Goal: Task Accomplishment & Management: Use online tool/utility

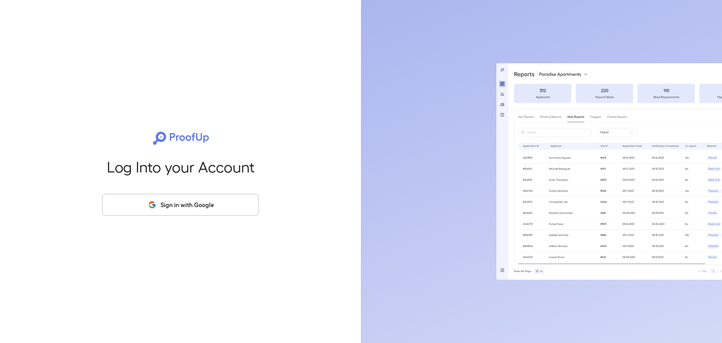
click at [196, 203] on button "Sign in with Google" at bounding box center [180, 205] width 156 height 22
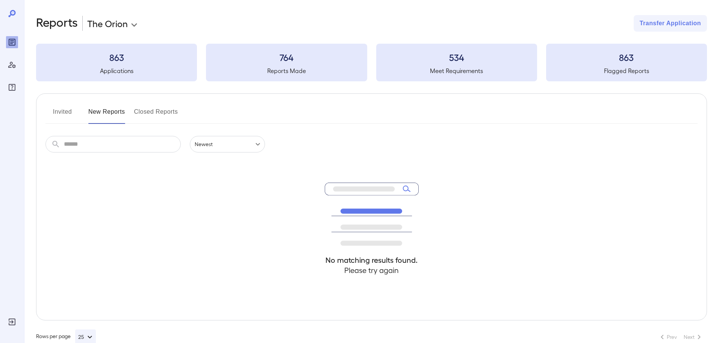
click at [156, 114] on button "Closed Reports" at bounding box center [156, 115] width 44 height 18
click at [105, 113] on button "New Reports" at bounding box center [106, 115] width 37 height 18
click at [135, 153] on div "No matching results found. Please try again" at bounding box center [371, 235] width 652 height 167
click at [119, 145] on input "text" at bounding box center [122, 144] width 117 height 17
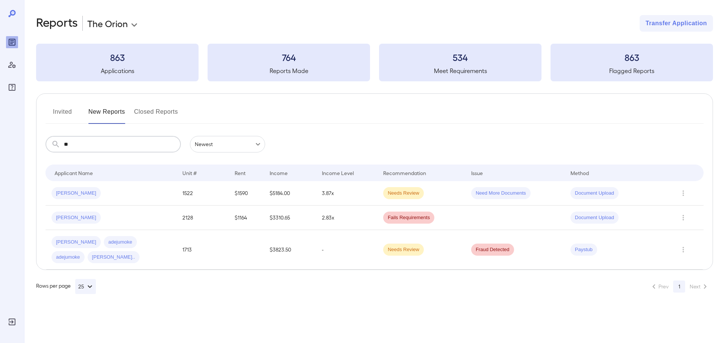
type input "*"
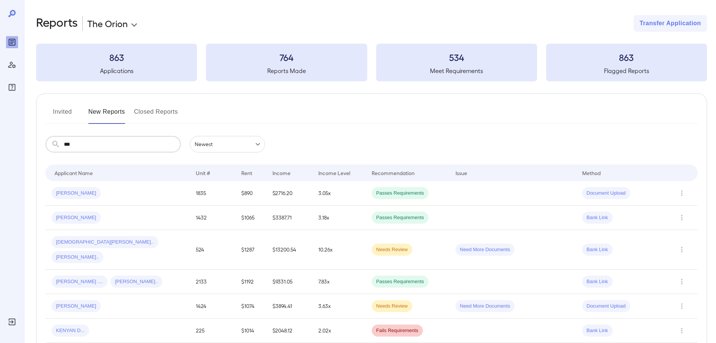
type input "***"
click at [51, 112] on button "Invited" at bounding box center [62, 115] width 34 height 18
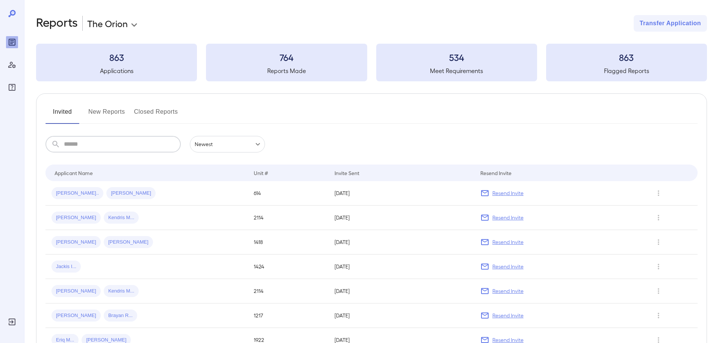
click at [87, 144] on input "text" at bounding box center [122, 144] width 117 height 17
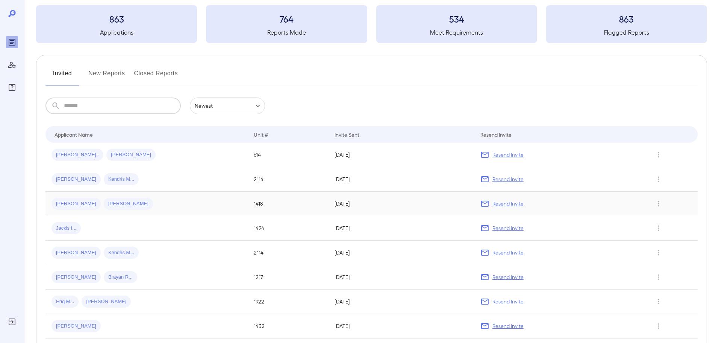
scroll to position [75, 0]
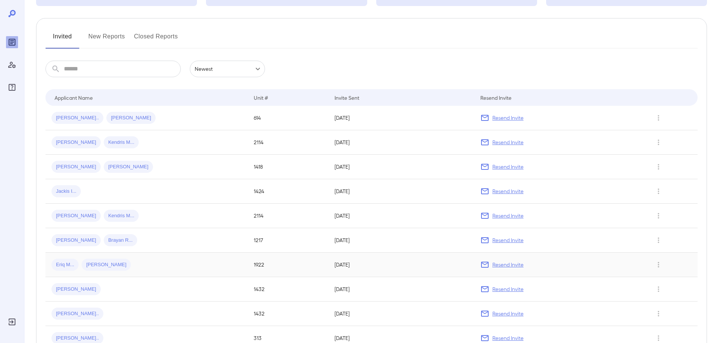
click at [157, 265] on div "Eriq M... Kelsey A..." at bounding box center [147, 264] width 190 height 12
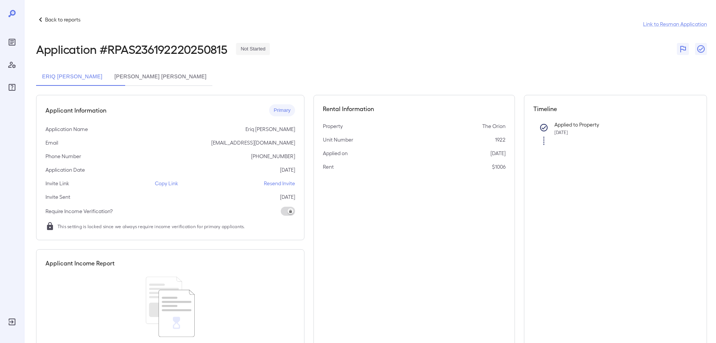
click at [280, 185] on p "Resend Invite" at bounding box center [279, 183] width 31 height 8
click at [57, 15] on div "Back to reports" at bounding box center [58, 19] width 44 height 9
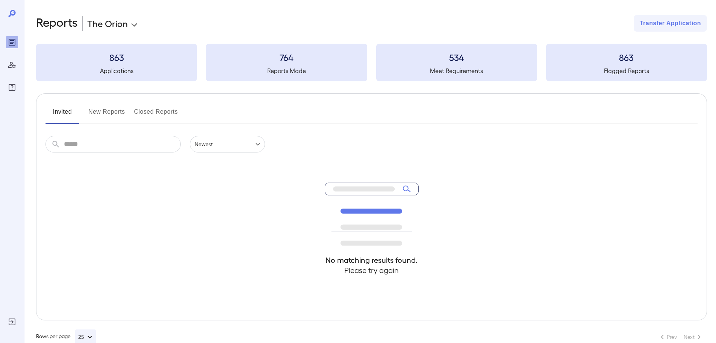
click at [163, 112] on button "Closed Reports" at bounding box center [156, 115] width 44 height 18
click at [130, 144] on input "text" at bounding box center [122, 144] width 117 height 17
type input "*****"
drag, startPoint x: 135, startPoint y: 141, endPoint x: 47, endPoint y: 149, distance: 88.6
click at [42, 147] on div "Invited New Reports Closed Reports ​ ***** ​ Newest ****** No matching results …" at bounding box center [371, 206] width 671 height 227
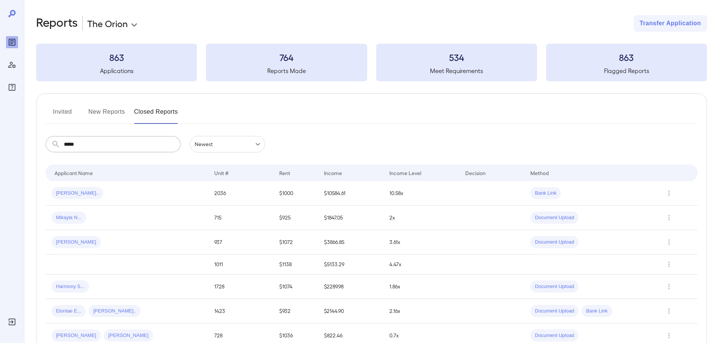
click at [116, 113] on button "New Reports" at bounding box center [106, 115] width 37 height 18
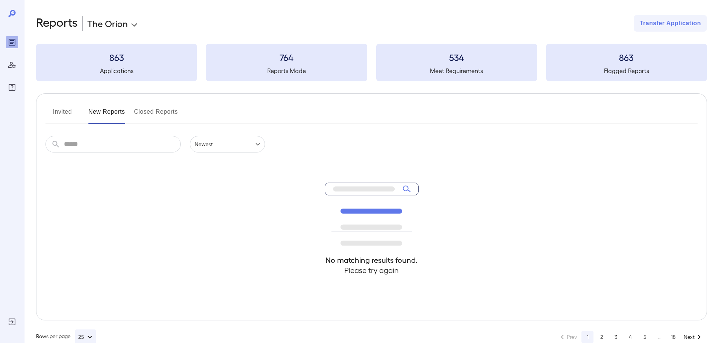
drag, startPoint x: 119, startPoint y: 145, endPoint x: 124, endPoint y: 145, distance: 5.3
click at [121, 145] on input "text" at bounding box center [122, 144] width 117 height 17
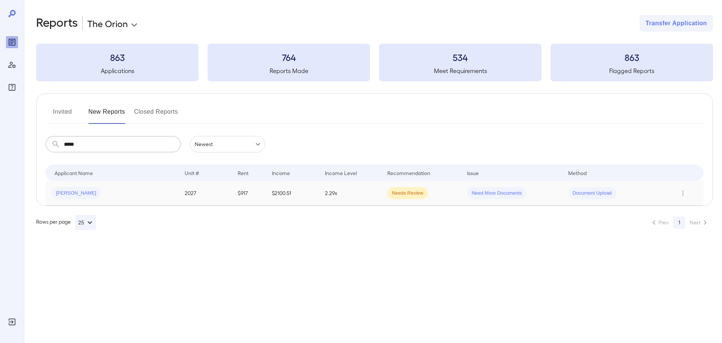
type input "*****"
click at [144, 189] on div "Tim R..." at bounding box center [112, 193] width 121 height 12
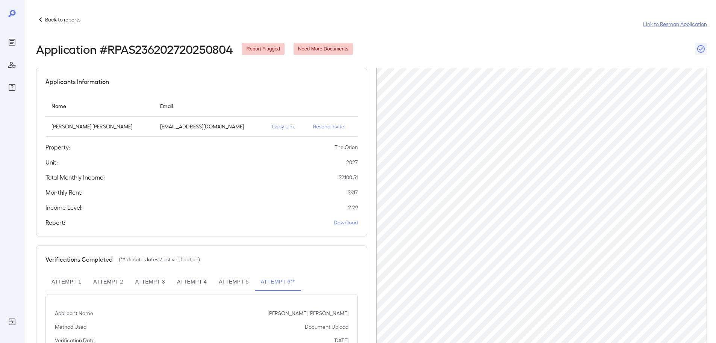
click at [272, 123] on p "Copy Link" at bounding box center [286, 127] width 29 height 8
click at [272, 127] on p "Copy Link" at bounding box center [286, 127] width 29 height 8
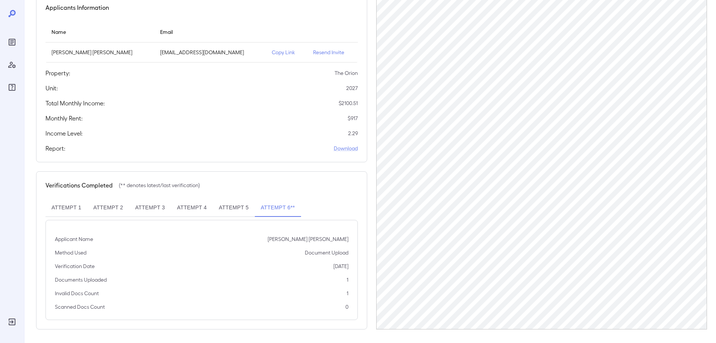
scroll to position [76, 0]
